Goal: Information Seeking & Learning: Compare options

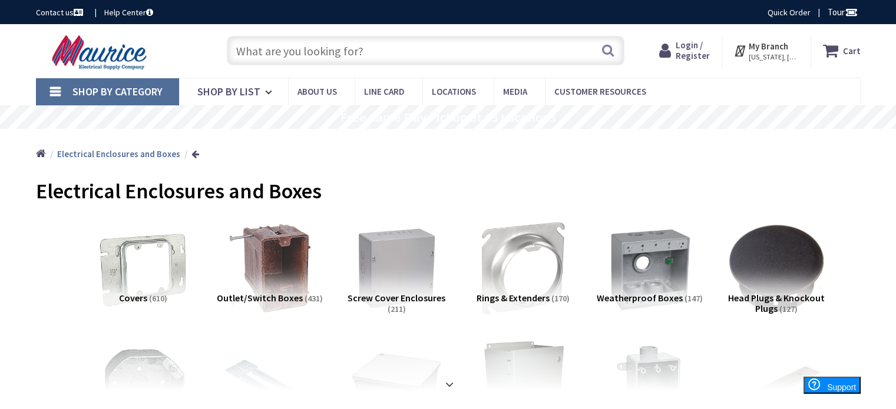
click at [255, 42] on input "text" at bounding box center [426, 50] width 398 height 29
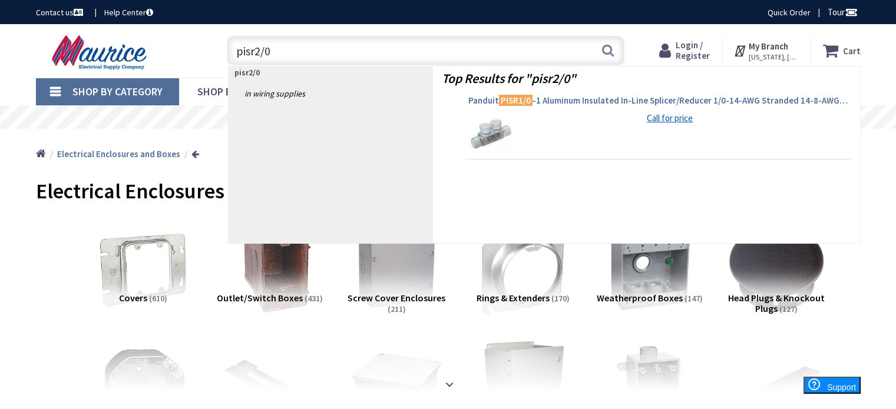
type input "pisr2/0"
click at [648, 97] on span "Panduit PISR1/0 -1 Aluminum Insulated In-Line Splicer/Reducer 1/0-14-AWG Strand…" at bounding box center [658, 101] width 380 height 12
click at [604, 98] on span "Panduit PISR1/0 -1 Aluminum Insulated In-Line Splicer/Reducer 1/0-14-AWG Strand…" at bounding box center [658, 101] width 380 height 12
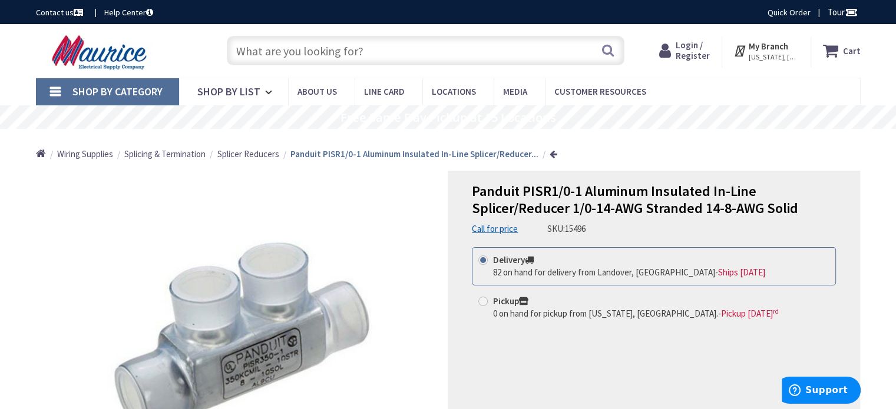
click at [357, 52] on input "text" at bounding box center [426, 50] width 398 height 29
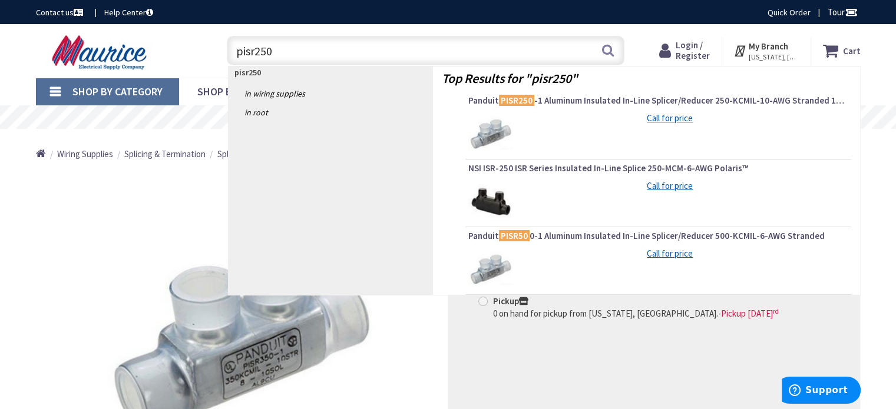
click at [327, 63] on input "pisr250" at bounding box center [426, 50] width 398 height 29
type input "p"
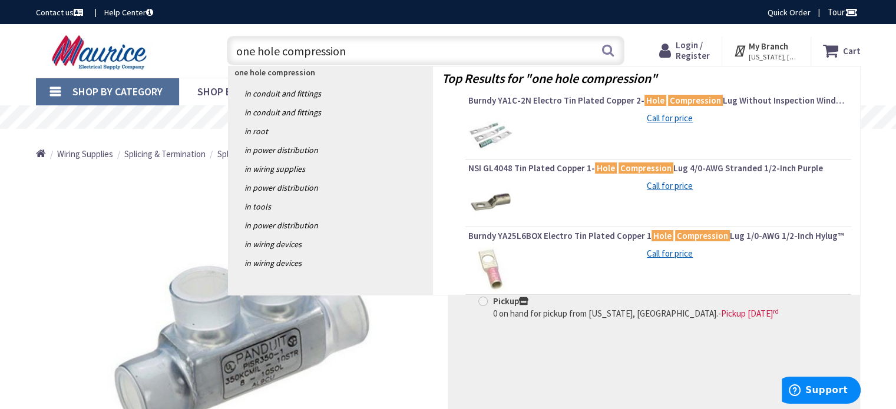
click at [369, 56] on input "one hole compression" at bounding box center [426, 50] width 398 height 29
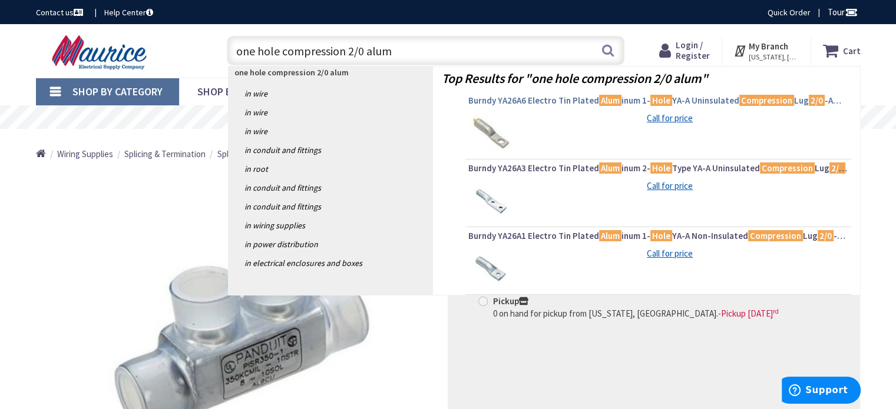
type input "one hole compression 2/0 alum"
click at [693, 98] on span "Burndy YA26A6 Electro Tin Plated Alum inum 1- Hole YA-A Uninsulated Compression…" at bounding box center [658, 101] width 380 height 12
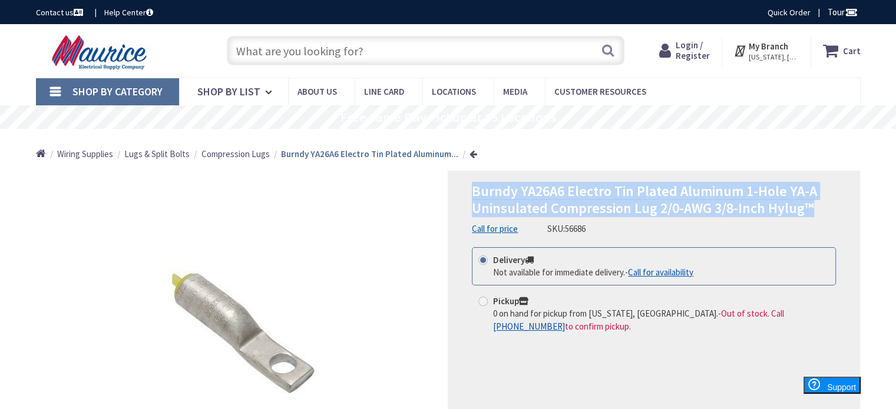
drag, startPoint x: 471, startPoint y: 193, endPoint x: 808, endPoint y: 213, distance: 337.5
click at [808, 213] on h1 "Burndy YA26A6 Electro Tin Plated Aluminum 1-Hole YA-A Uninsulated Compression L…" at bounding box center [654, 200] width 364 height 34
copy span "Burndy YA26A6 Electro Tin Plated Aluminum 1-Hole YA-A Uninsulated Compression L…"
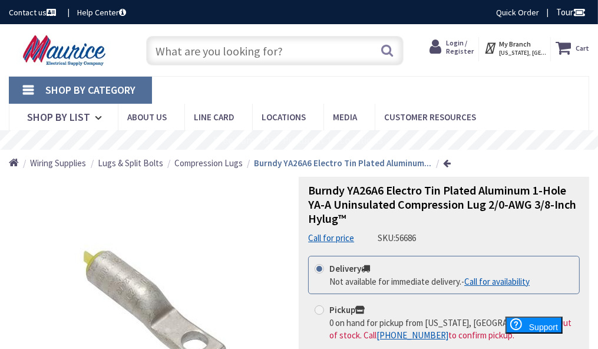
click at [243, 49] on input "text" at bounding box center [274, 50] width 257 height 29
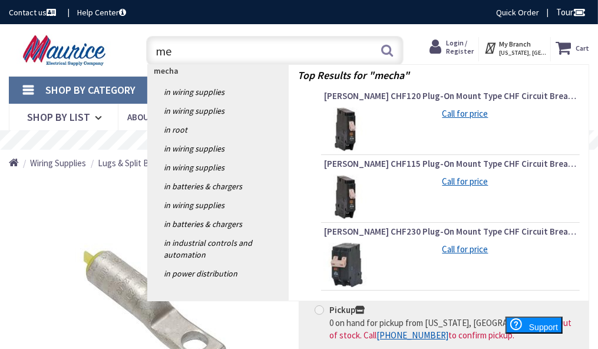
type input "m"
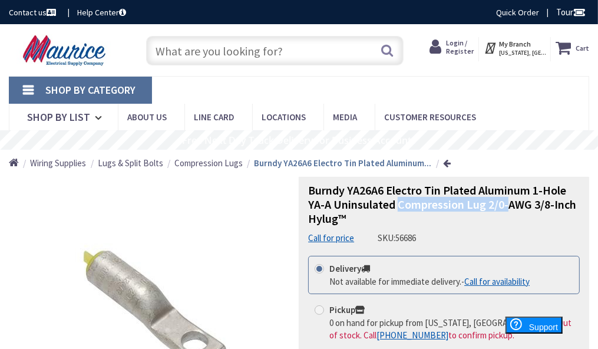
drag, startPoint x: 399, startPoint y: 205, endPoint x: 505, endPoint y: 207, distance: 106.0
click at [505, 207] on span "Burndy YA26A6 Electro Tin Plated Aluminum 1-Hole YA-A Uninsulated Compression L…" at bounding box center [442, 204] width 268 height 43
copy span "Compression Lug 2/0-"
click at [197, 49] on input "text" at bounding box center [274, 50] width 257 height 29
paste input "Compression Lug 2/0-"
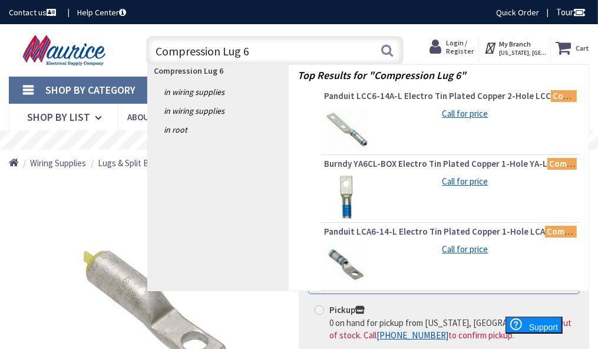
click at [260, 49] on input "Compression Lug 6" at bounding box center [274, 50] width 257 height 29
type input "Compression Lug 6"
click at [477, 95] on span "Panduit LCC6-14A-L Electro Tin Plated Copper 2-Hole LCC Compression Lug 6 -AWG …" at bounding box center [450, 96] width 253 height 12
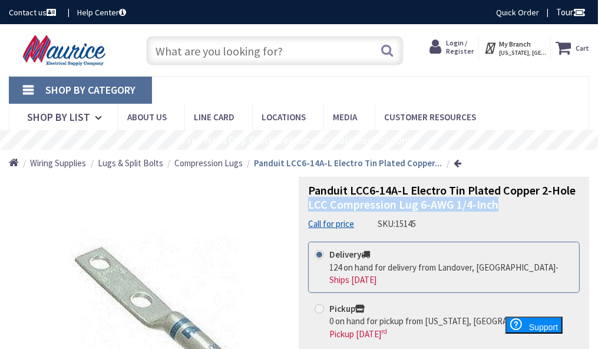
drag, startPoint x: 311, startPoint y: 204, endPoint x: 506, endPoint y: 207, distance: 195.5
click at [506, 207] on h1 "Panduit LCC6-14A-L Electro Tin Plated Copper 2-Hole LCC Compression Lug 6-AWG 1…" at bounding box center [443, 197] width 271 height 28
copy span "LCC Compression Lug 6-AWG 1/4-Inch"
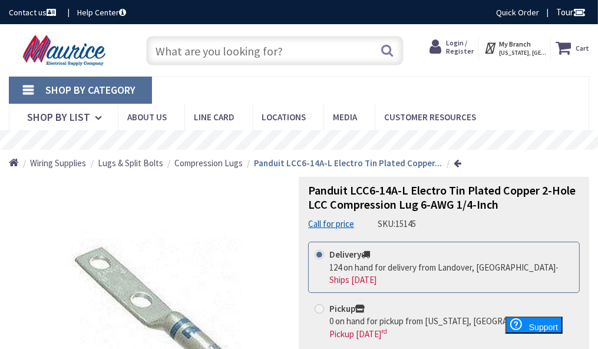
paste input "LCC Compression Lug 6-AWG 1/4-Inch"
click at [313, 49] on input "LCC Compression Lug 6-AWG 1/4-Inch" at bounding box center [274, 50] width 257 height 29
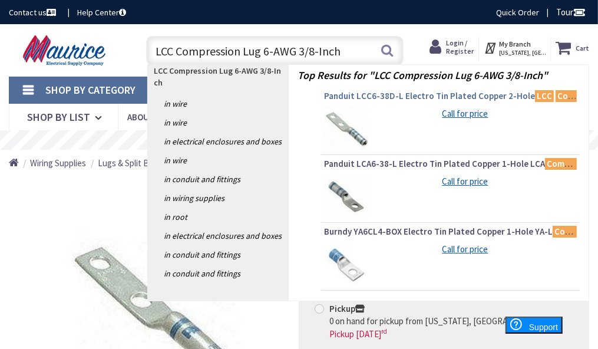
type input "LCC Compression Lug 6-AWG 3/8-Inch"
click at [409, 95] on span "Panduit LCC6-38D-L Electro Tin Plated Copper 2-Hole LCC Compression Lug 6-AWG 3…" at bounding box center [450, 96] width 253 height 12
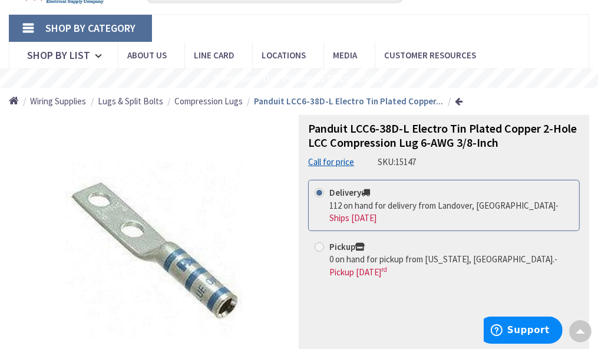
scroll to position [59, 0]
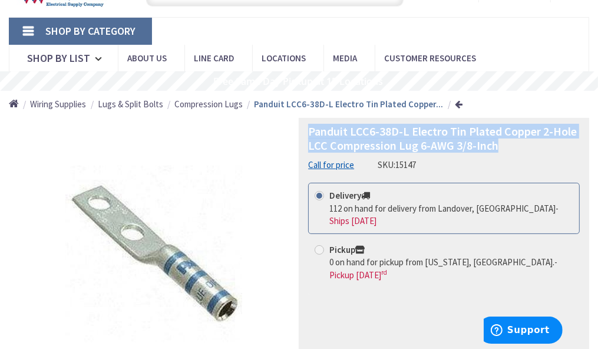
drag, startPoint x: 304, startPoint y: 131, endPoint x: 558, endPoint y: 141, distance: 254.0
click at [558, 141] on div "Panduit LCC6-38D-L Electro Tin Plated Copper 2-Hole LCC Compression Lug 6-AWG 3…" at bounding box center [444, 272] width 290 height 309
copy span "Panduit LCC6-38D-L Electro Tin Plated Copper 2-Hole LCC Compression Lug 6-AWG 3…"
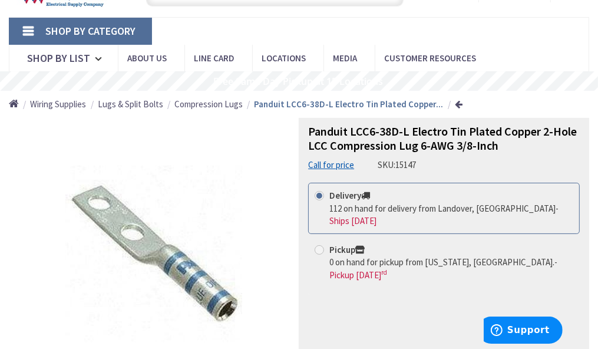
click at [509, 31] on nav "Shop By Category Conduit and Fittings Cable Tray & Accessories Cable Trays Cabl…" at bounding box center [299, 44] width 580 height 55
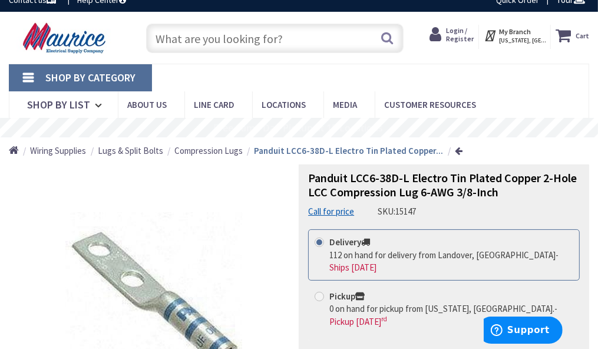
scroll to position [0, 0]
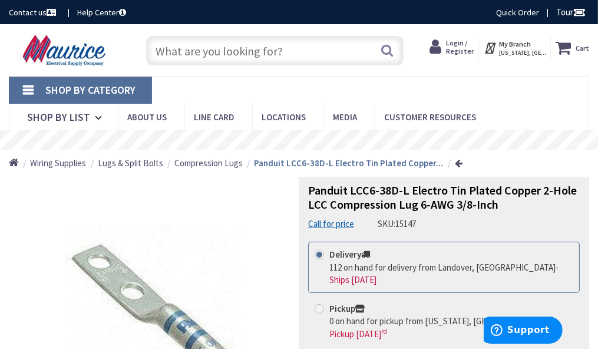
click at [217, 49] on input "text" at bounding box center [274, 50] width 257 height 29
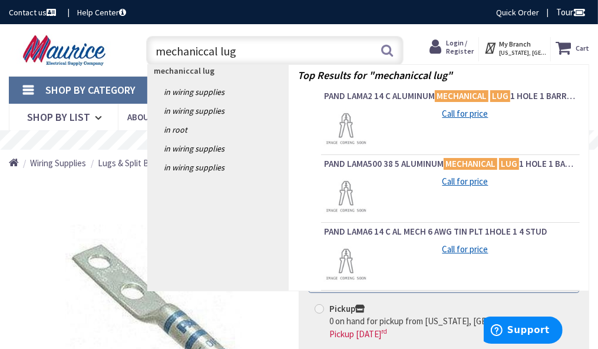
click at [208, 53] on input "mechaniccal lug" at bounding box center [274, 50] width 257 height 29
type input "mechanical lug"
click at [57, 122] on span "Shop By List" at bounding box center [58, 117] width 63 height 14
